Goal: Information Seeking & Learning: Check status

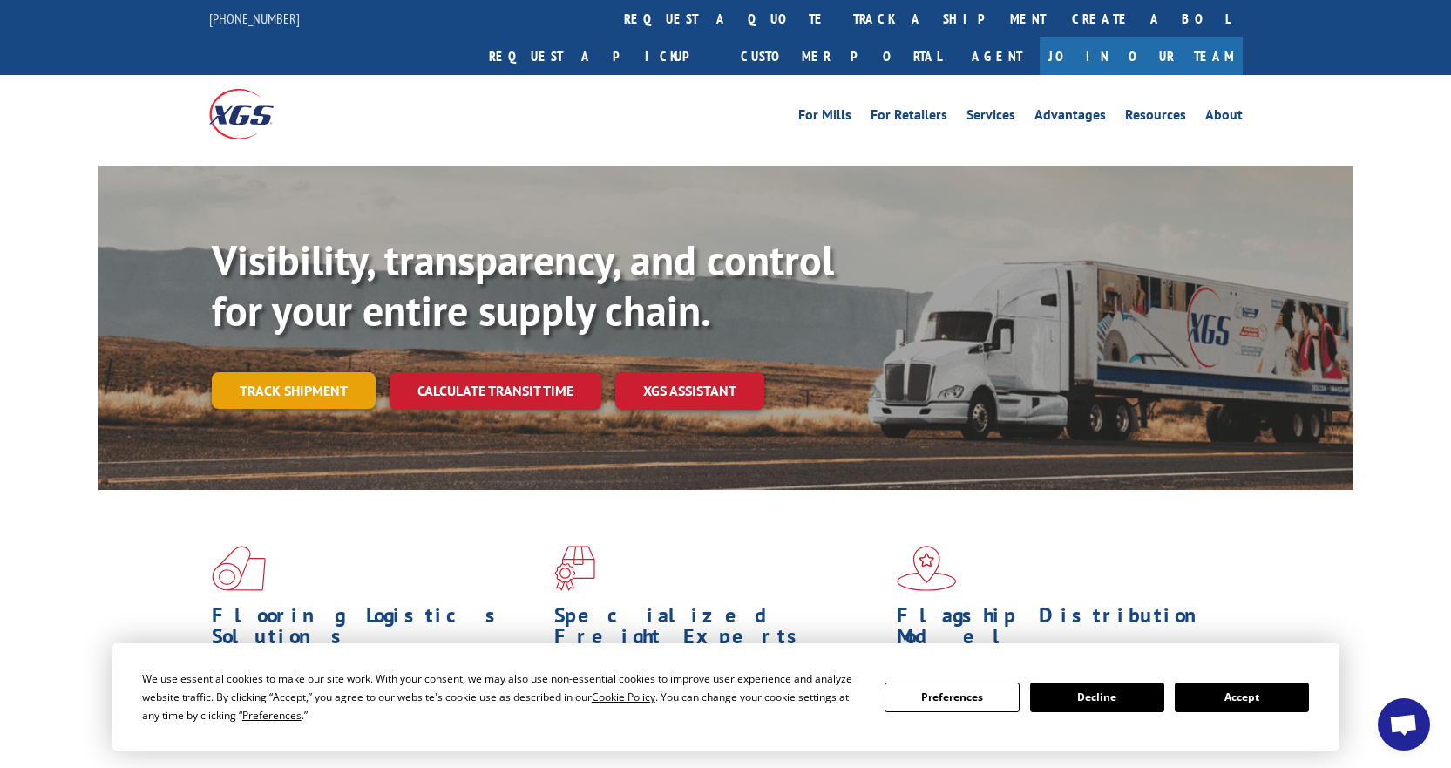
click at [328, 372] on link "Track shipment" at bounding box center [294, 390] width 164 height 37
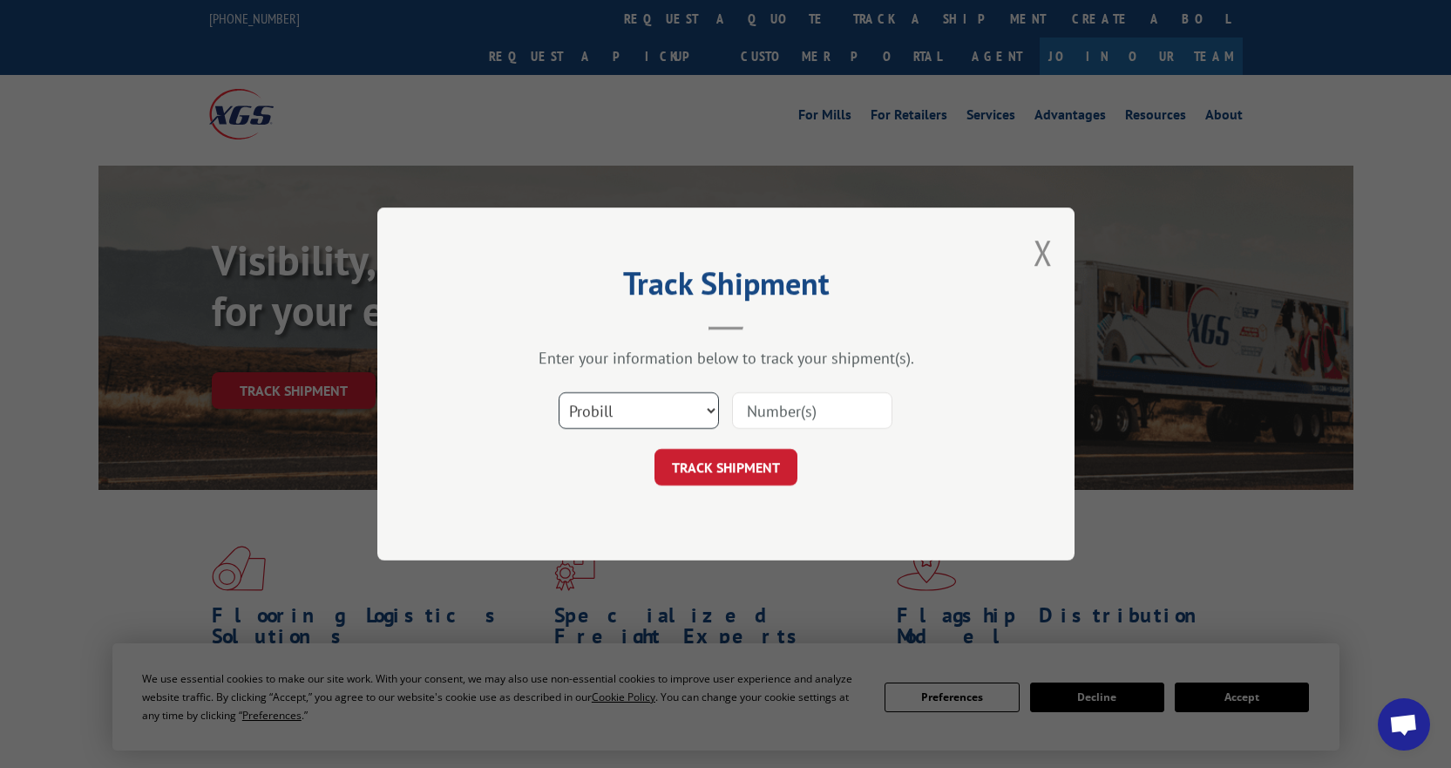
click at [651, 406] on select "Select category... Probill BOL PO" at bounding box center [639, 410] width 160 height 37
select select "bol"
click at [559, 392] on select "Select category... Probill BOL PO" at bounding box center [639, 410] width 160 height 37
click at [772, 434] on div "Select category... Probill BOL PO" at bounding box center [725, 411] width 523 height 58
click at [789, 426] on input at bounding box center [812, 410] width 160 height 37
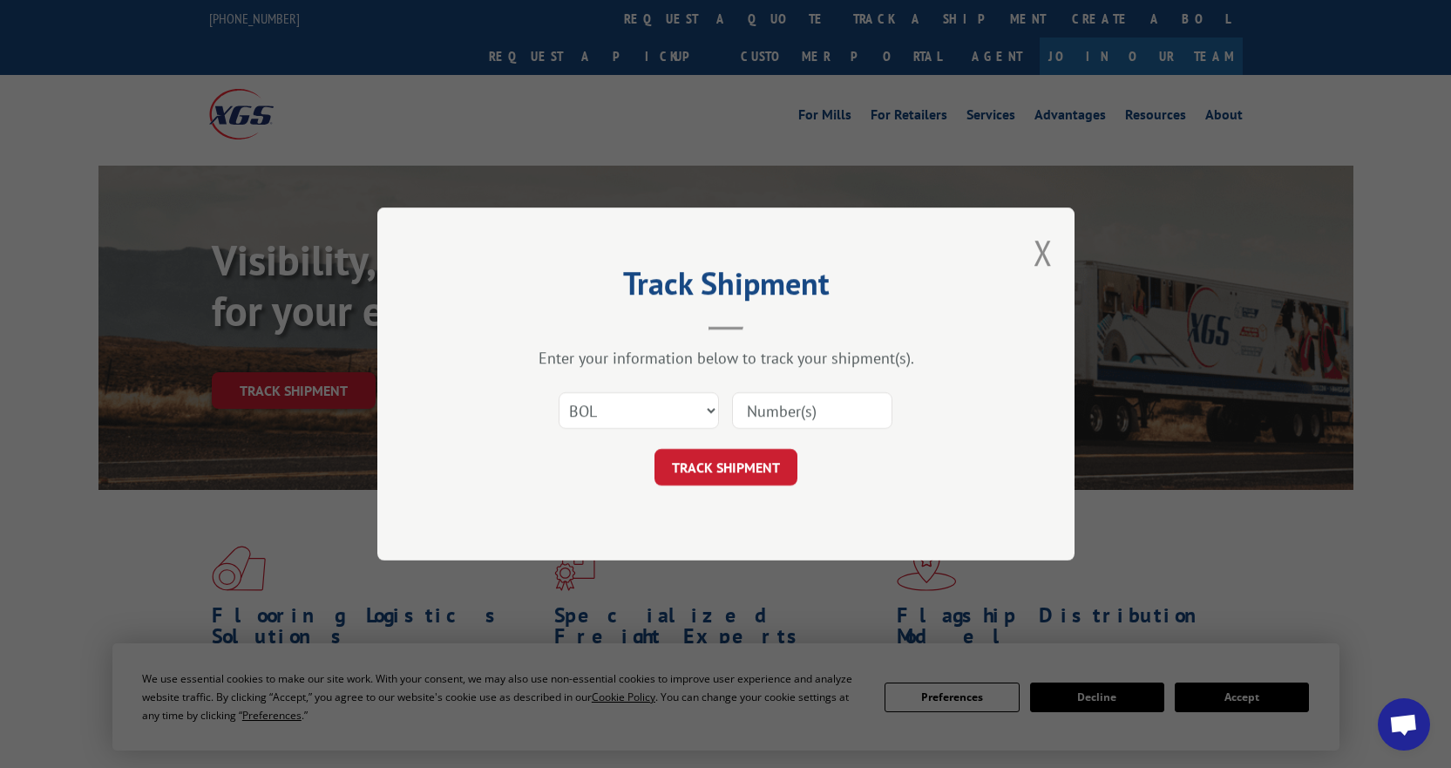
paste input "54401422"
type input "54401422"
click at [732, 466] on button "TRACK SHIPMENT" at bounding box center [725, 467] width 143 height 37
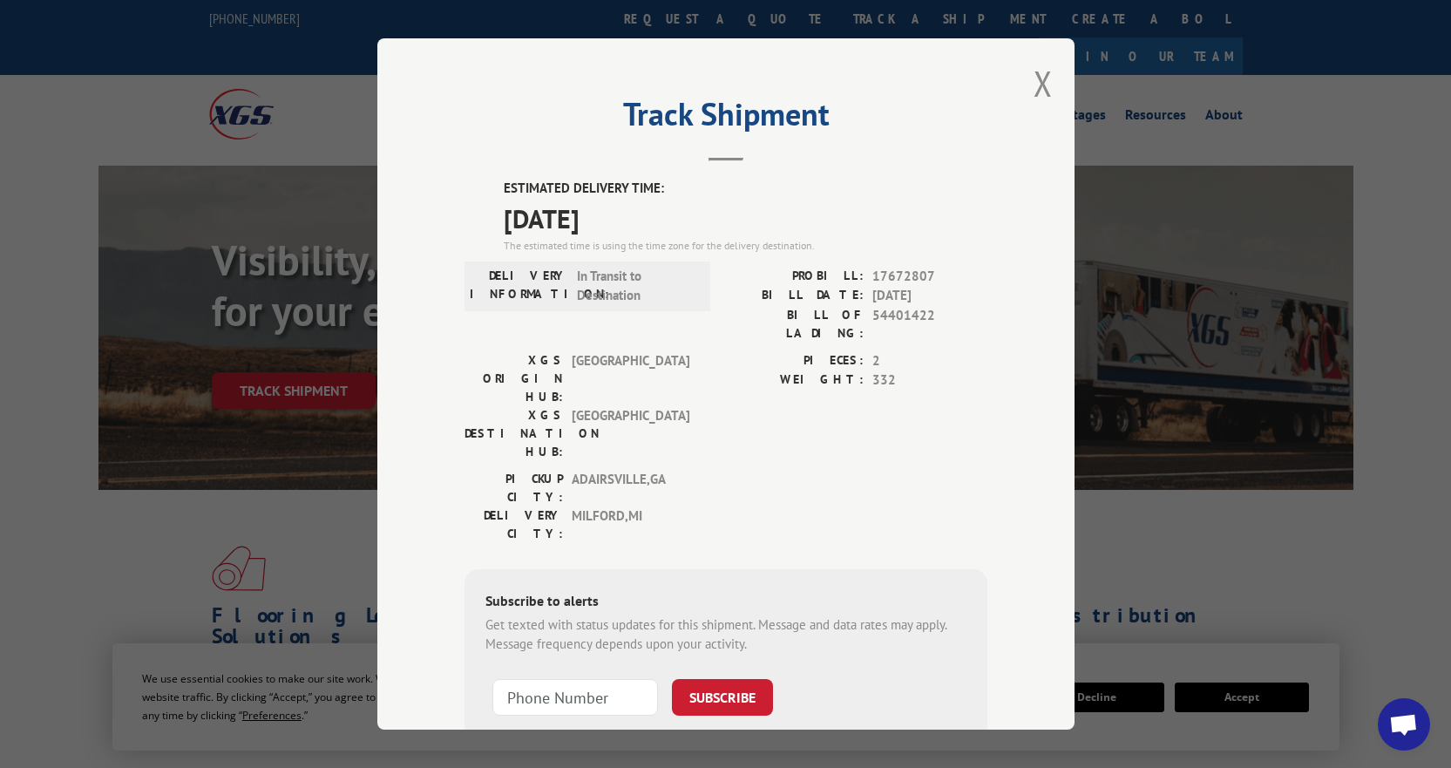
drag, startPoint x: 496, startPoint y: 222, endPoint x: 650, endPoint y: 227, distance: 154.3
click at [650, 227] on div "ESTIMATED DELIVERY TIME: [DATE] The estimated time is using the time zone for t…" at bounding box center [725, 492] width 523 height 626
click at [703, 225] on span "[DATE]" at bounding box center [746, 218] width 484 height 39
click at [1038, 81] on button "Close modal" at bounding box center [1042, 83] width 19 height 46
